Goal: Task Accomplishment & Management: Use online tool/utility

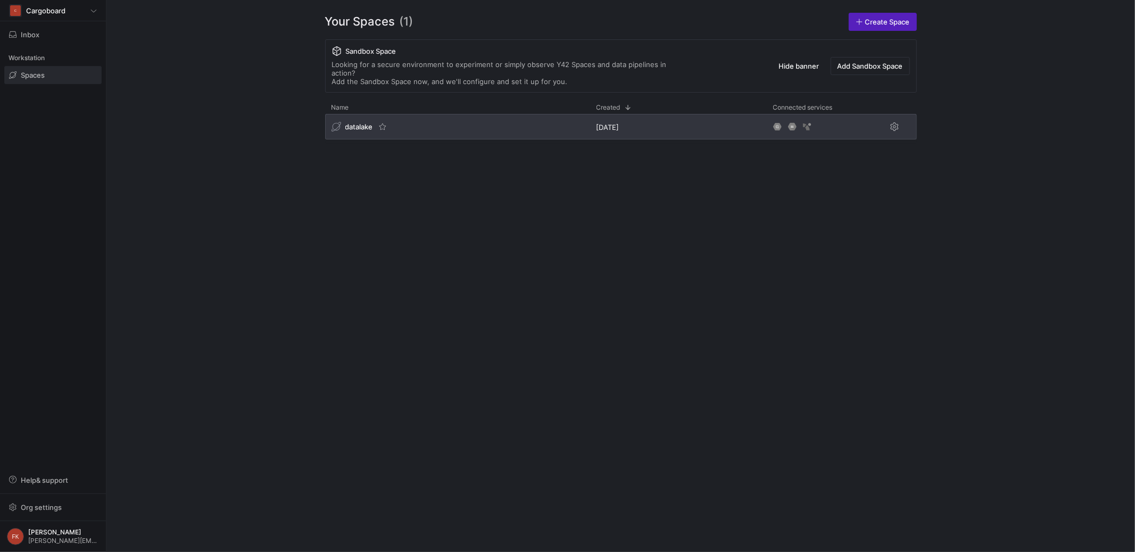
click at [359, 122] on div "datalake" at bounding box center [353, 127] width 42 height 10
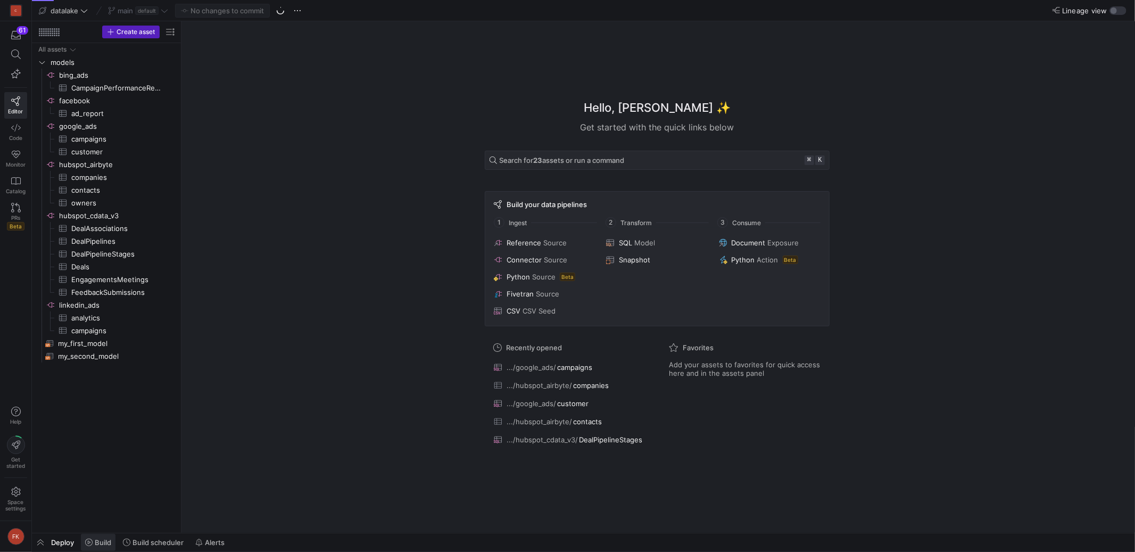
click at [98, 543] on span "Build" at bounding box center [103, 542] width 17 height 9
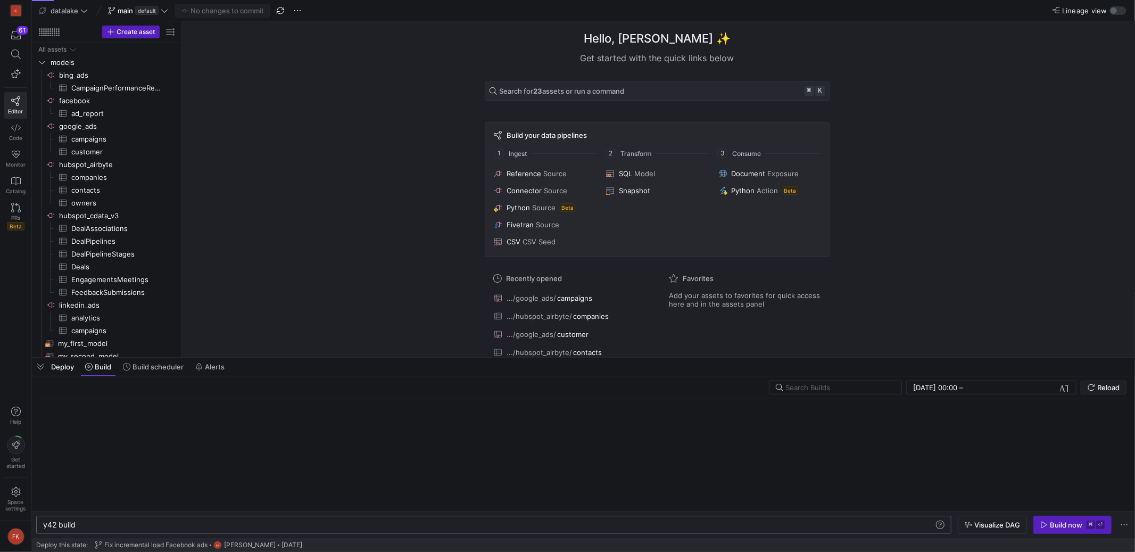
scroll to position [0, 32]
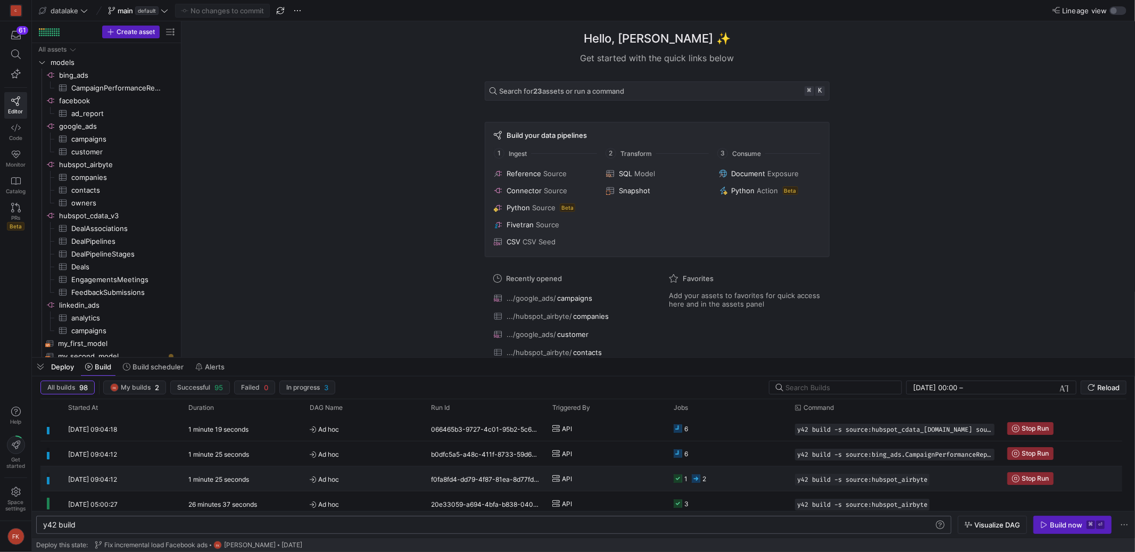
click at [1038, 482] on span "Stop Run" at bounding box center [1035, 478] width 27 height 7
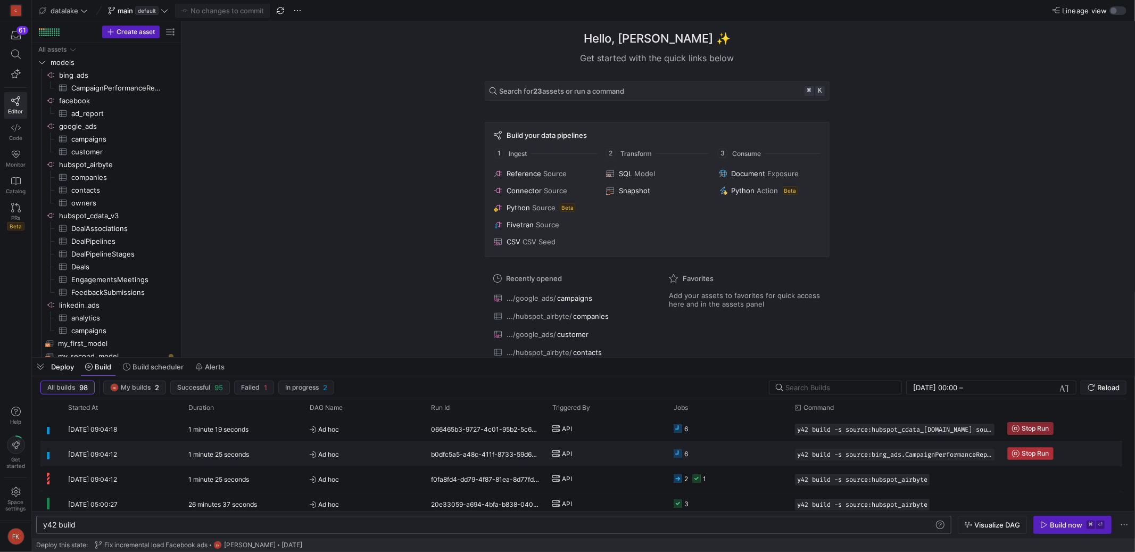
click at [1033, 452] on span "Stop Run" at bounding box center [1035, 453] width 27 height 7
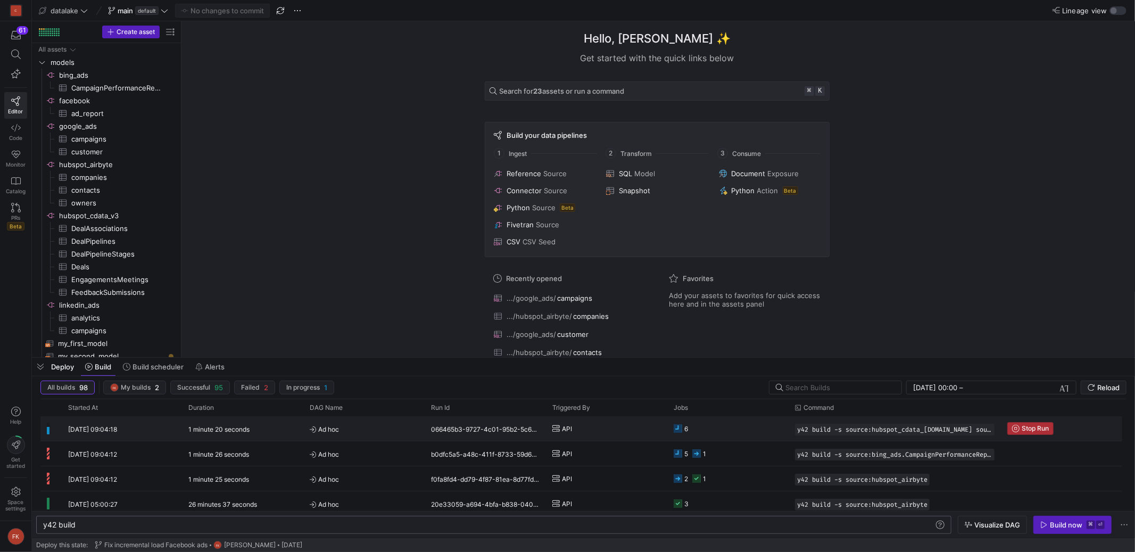
click at [1025, 429] on span "Stop Run" at bounding box center [1035, 428] width 27 height 7
